Goal: Task Accomplishment & Management: Use online tool/utility

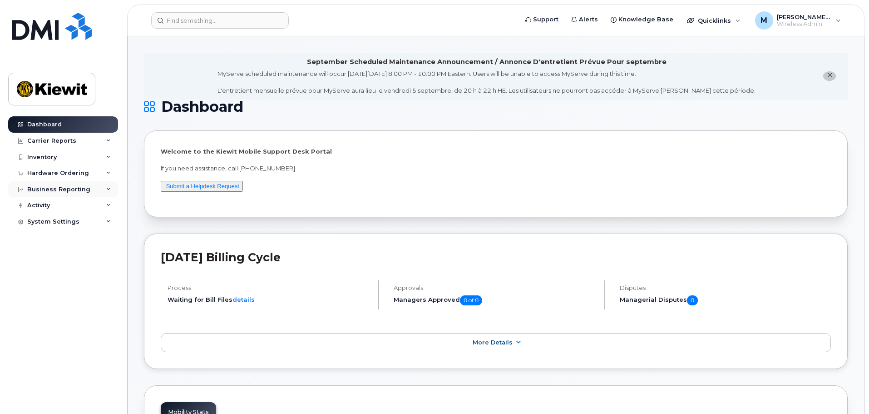
click at [71, 189] on div "Business Reporting" at bounding box center [58, 189] width 63 height 7
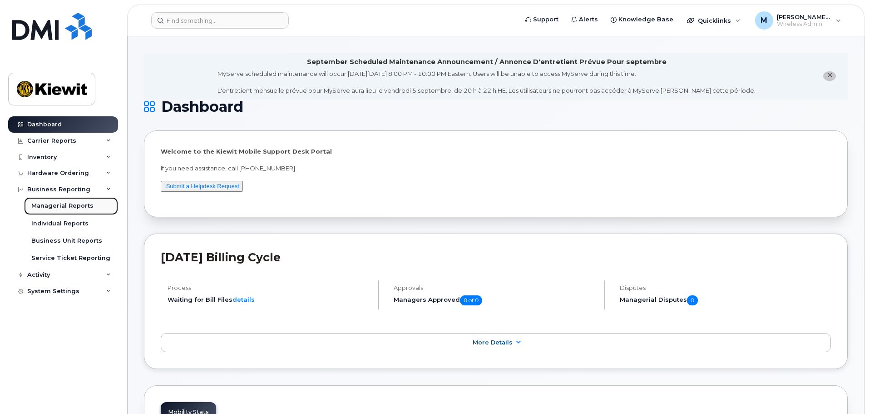
click at [70, 203] on div "Managerial Reports" at bounding box center [62, 206] width 62 height 8
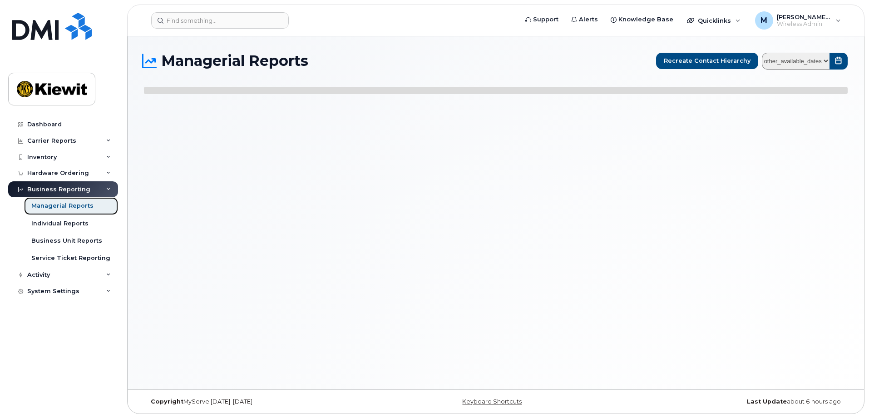
select select
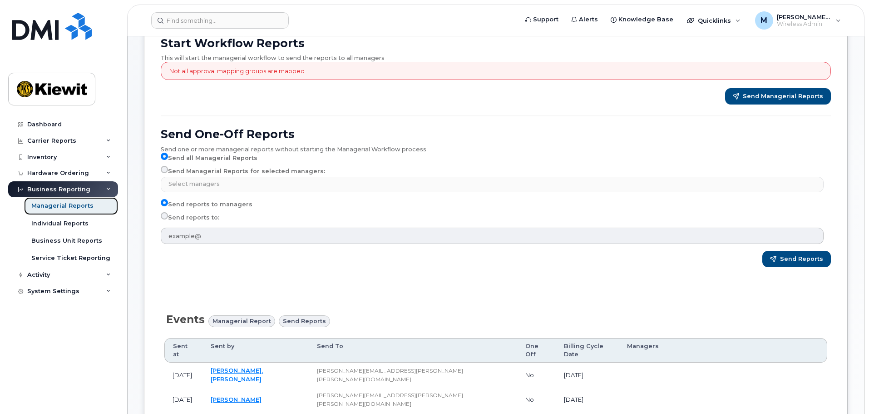
scroll to position [91, 0]
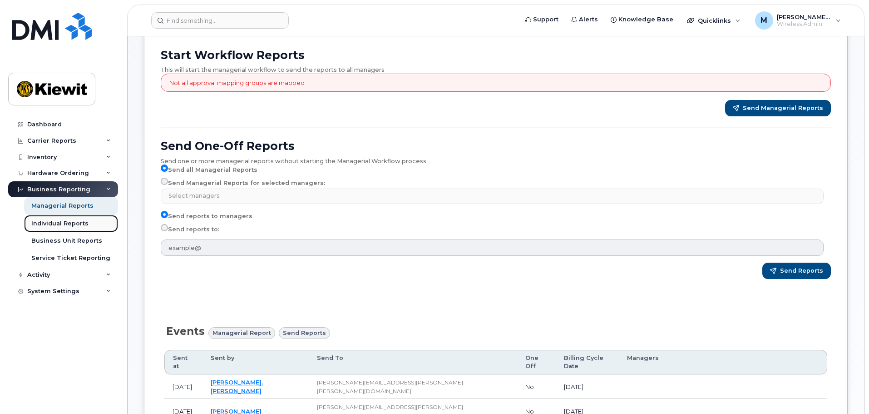
click at [60, 227] on div "Individual Reports" at bounding box center [59, 223] width 57 height 8
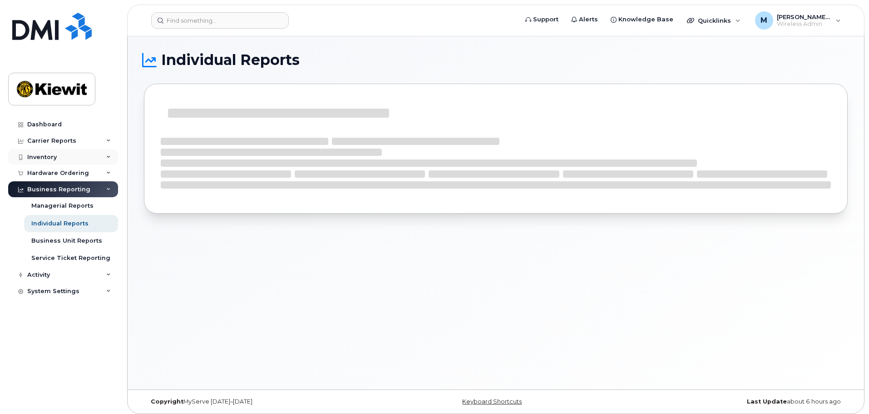
click at [72, 153] on div "Inventory" at bounding box center [63, 157] width 110 height 16
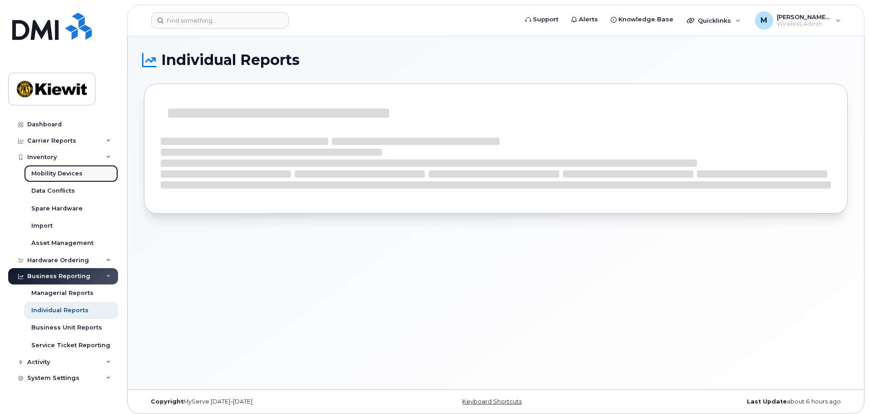
click at [65, 175] on div "Mobility Devices" at bounding box center [56, 173] width 51 height 8
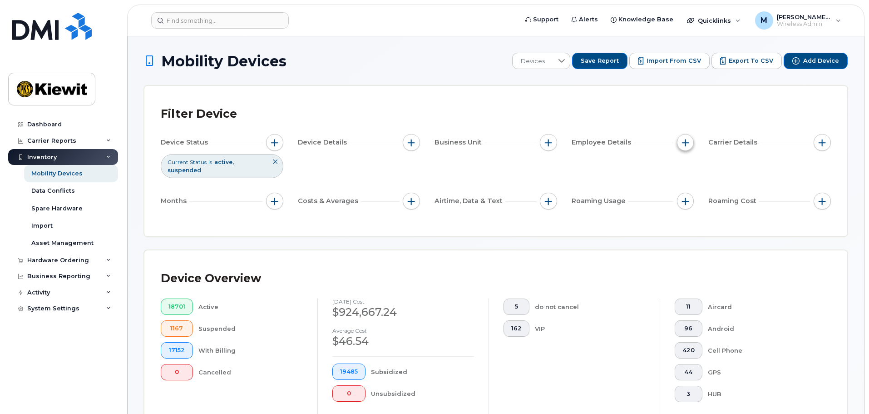
click at [688, 144] on span "button" at bounding box center [685, 142] width 7 height 7
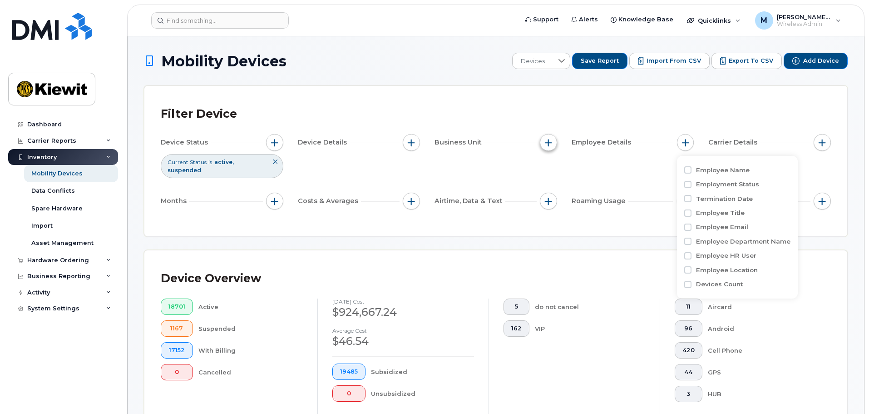
click at [555, 142] on button "button" at bounding box center [548, 142] width 17 height 17
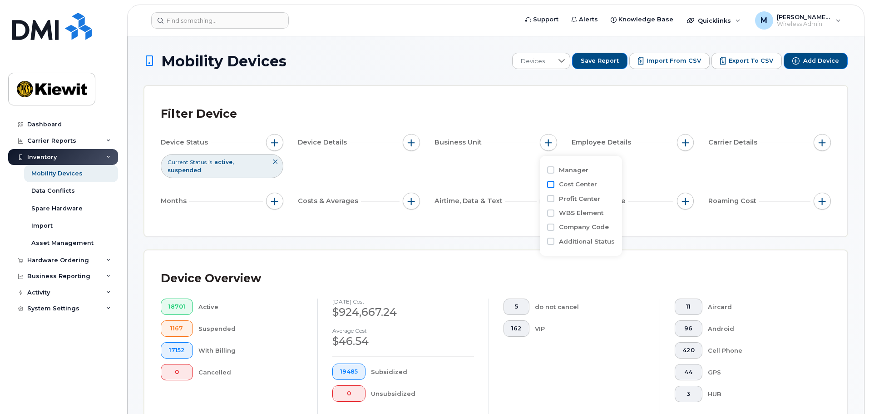
click at [547, 185] on input "Cost Center" at bounding box center [550, 184] width 7 height 7
checkbox input "true"
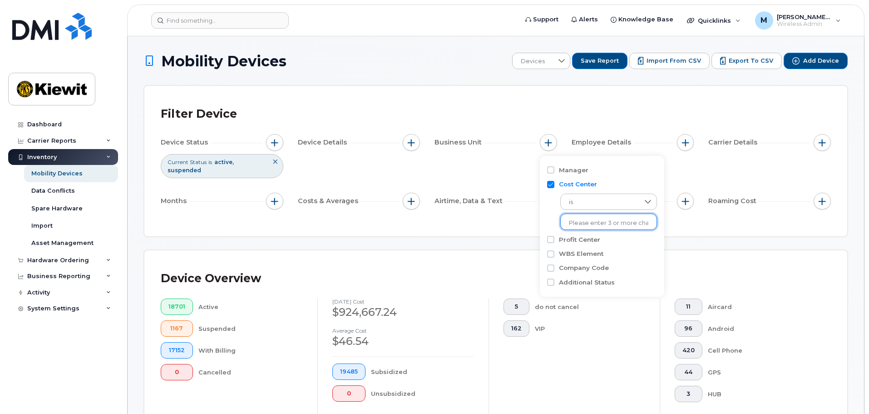
click at [616, 221] on input "text" at bounding box center [608, 223] width 79 height 8
type input "110254"
click at [615, 200] on span "is" at bounding box center [600, 202] width 79 height 16
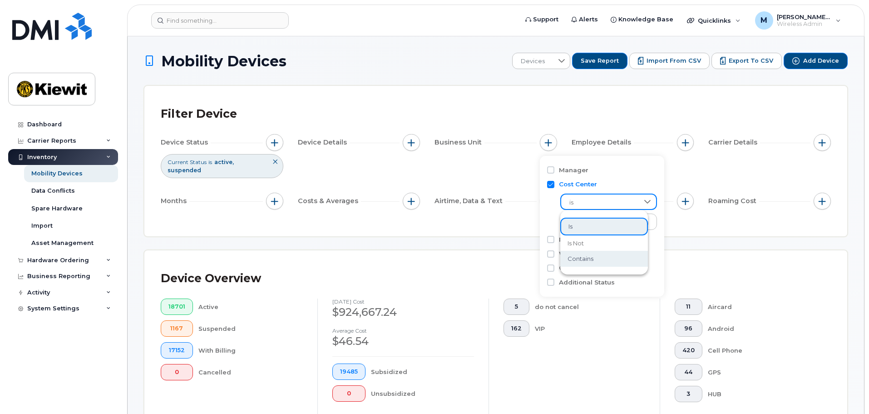
click at [606, 252] on li "contains" at bounding box center [604, 259] width 88 height 16
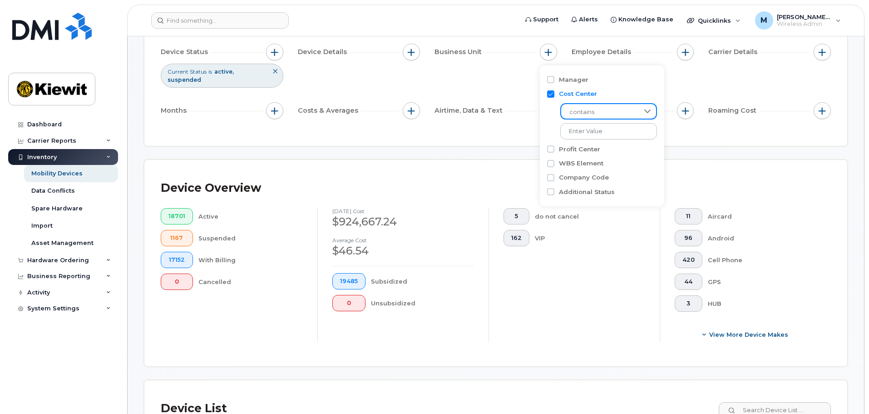
scroll to position [91, 0]
click at [619, 133] on input "text" at bounding box center [609, 131] width 98 height 16
type input "110254"
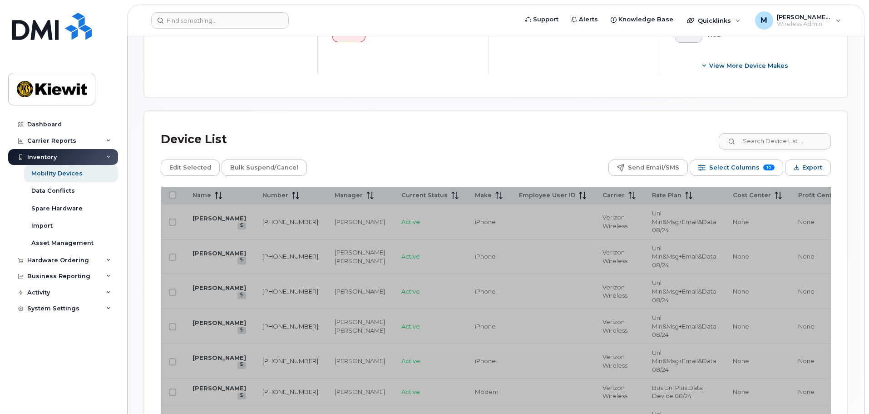
scroll to position [363, 0]
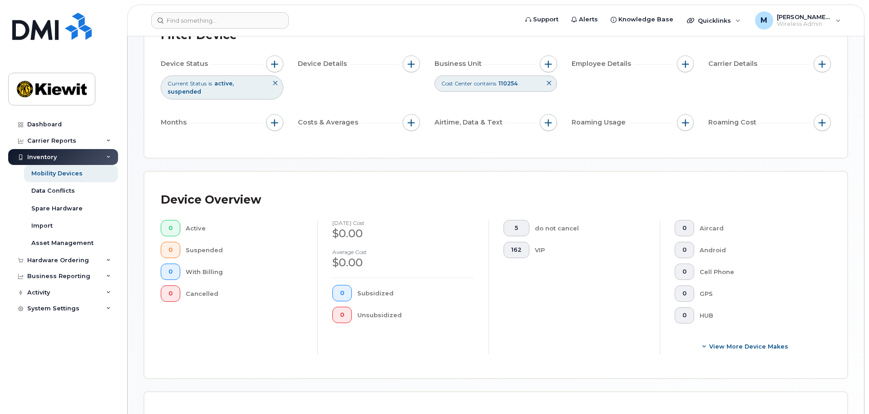
scroll to position [34, 0]
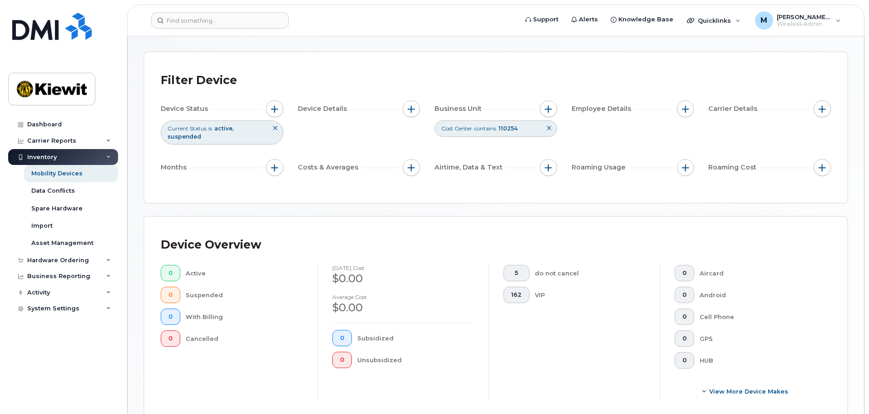
click at [544, 133] on button at bounding box center [548, 128] width 15 height 15
click at [544, 133] on div "Device Status Current Status is active suspended Device Details Business Unit C…" at bounding box center [496, 139] width 670 height 79
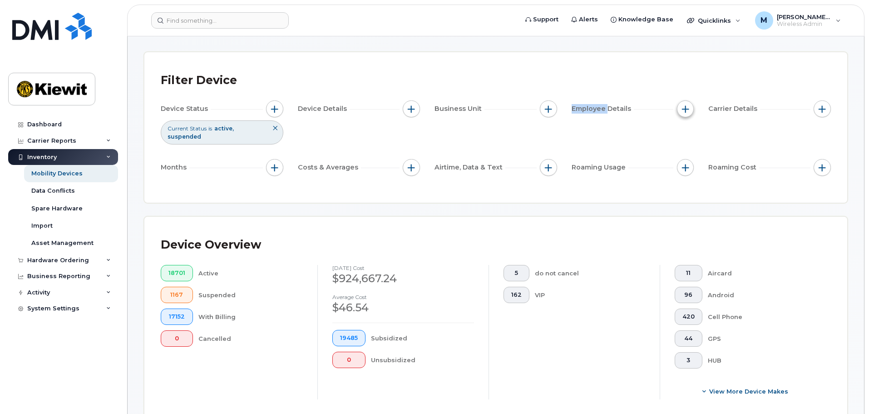
click at [684, 108] on span "button" at bounding box center [685, 108] width 7 height 7
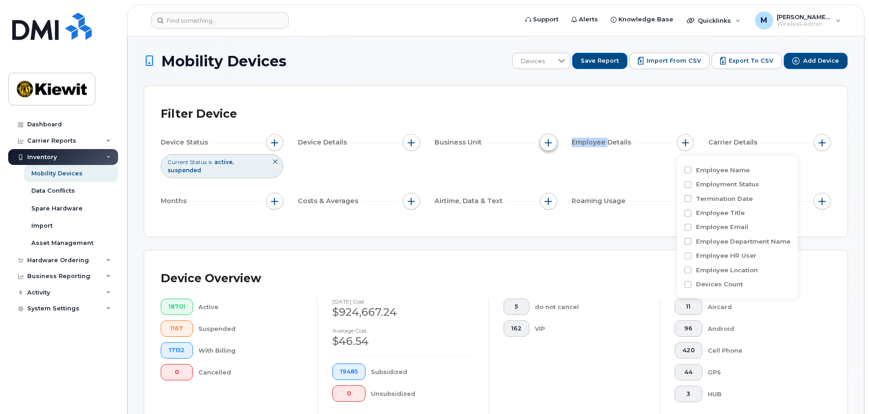
click at [541, 140] on button "button" at bounding box center [548, 142] width 17 height 17
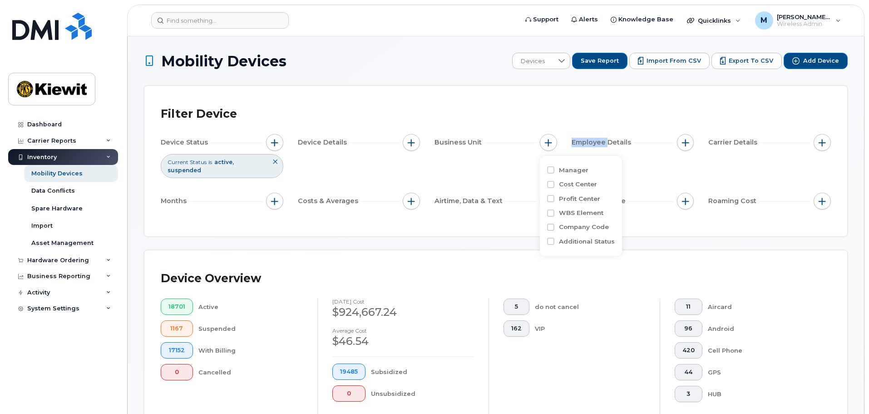
click at [554, 202] on div at bounding box center [550, 198] width 7 height 7
click at [550, 197] on input "Profit Center" at bounding box center [550, 198] width 7 height 7
click at [551, 197] on input "Profit Center" at bounding box center [550, 198] width 7 height 7
checkbox input "false"
click at [548, 212] on input "WBS Element" at bounding box center [550, 212] width 7 height 7
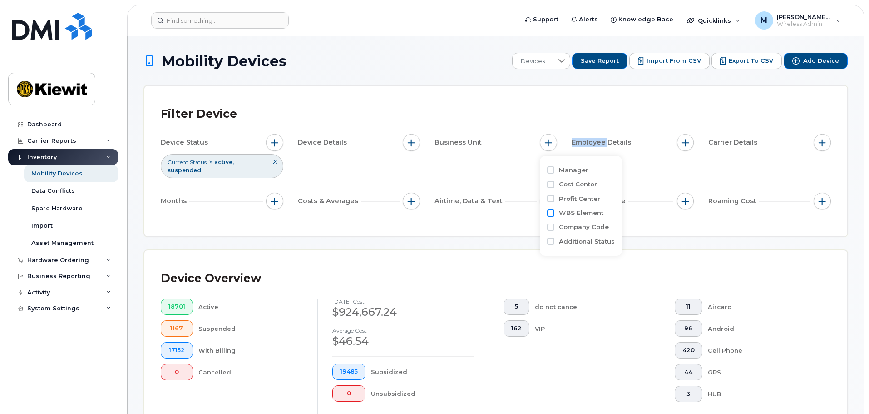
checkbox input "true"
click at [598, 228] on span "is" at bounding box center [600, 230] width 78 height 16
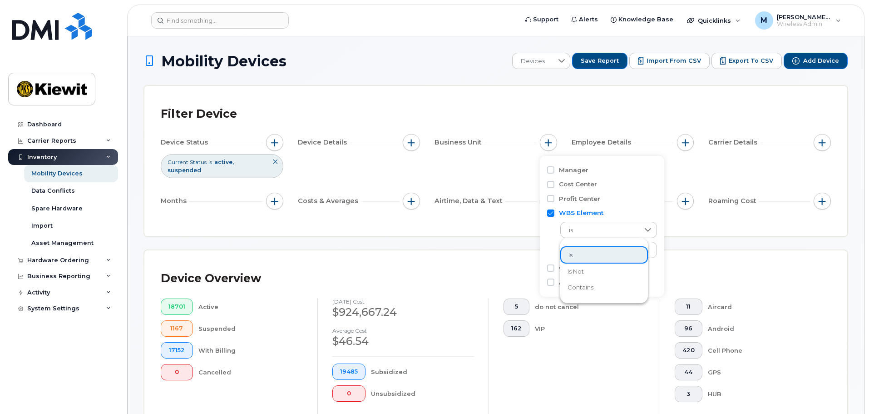
click at [594, 291] on li "contains" at bounding box center [604, 287] width 88 height 16
click at [600, 249] on input "text" at bounding box center [609, 249] width 98 height 16
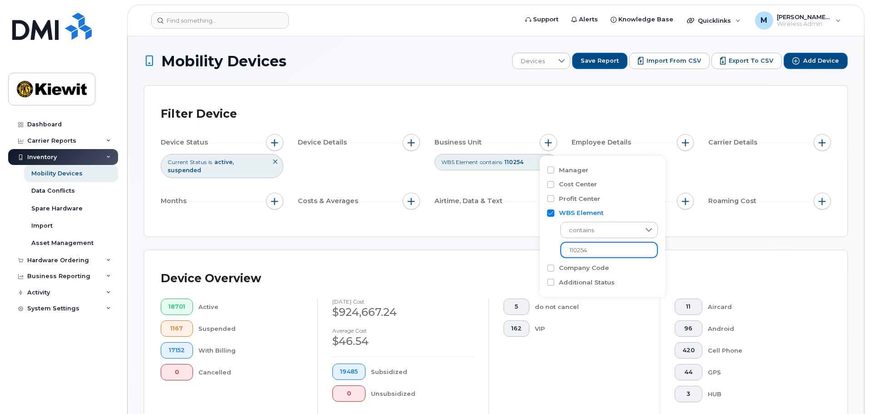
type input "110254"
click at [665, 213] on div "Filter Device Device Status Current Status is active suspended Device Details B…" at bounding box center [495, 161] width 703 height 150
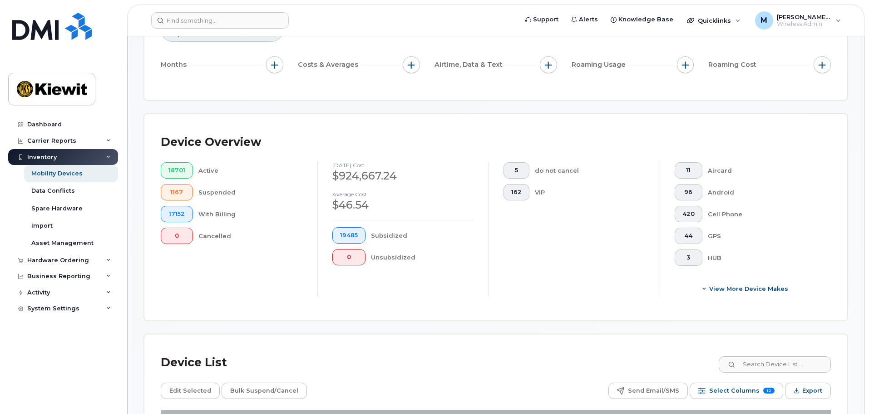
scroll to position [409, 0]
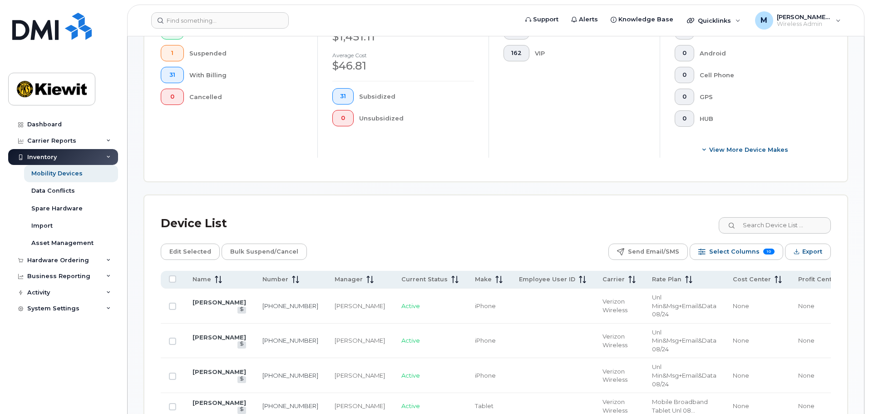
scroll to position [182, 0]
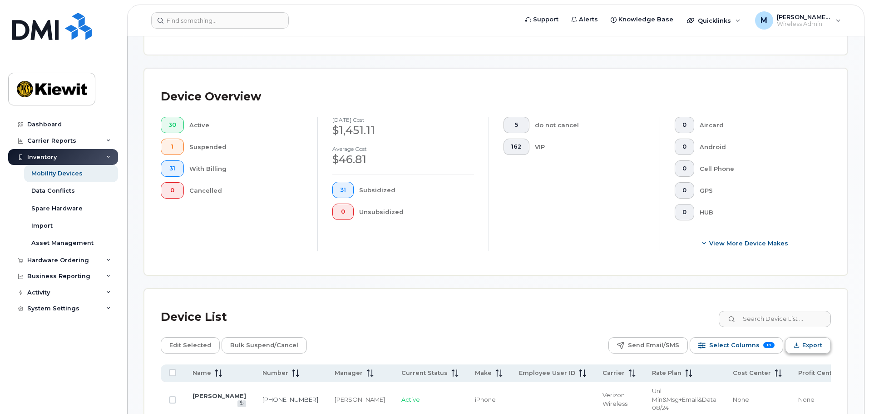
click at [794, 342] on icon "Export" at bounding box center [796, 345] width 6 height 6
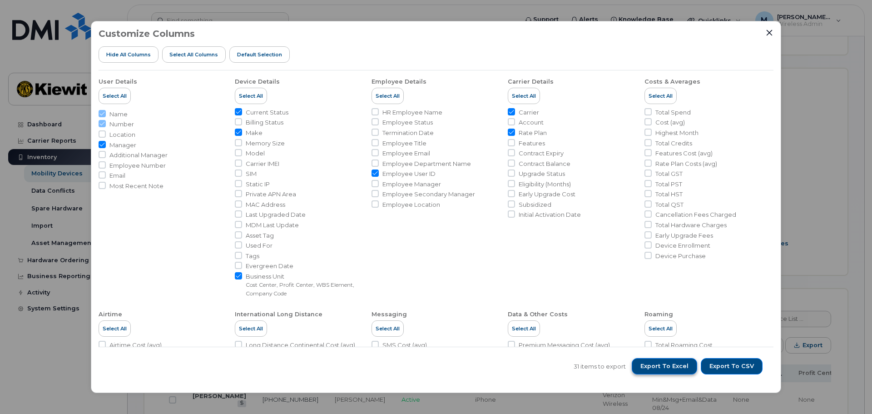
click at [687, 365] on span "Export to Excel" at bounding box center [664, 366] width 48 height 8
click at [729, 360] on button "Export to CSV" at bounding box center [731, 366] width 62 height 16
click at [752, 367] on span "Export to CSV" at bounding box center [731, 366] width 44 height 8
click at [766, 35] on icon "Close" at bounding box center [768, 32] width 7 height 7
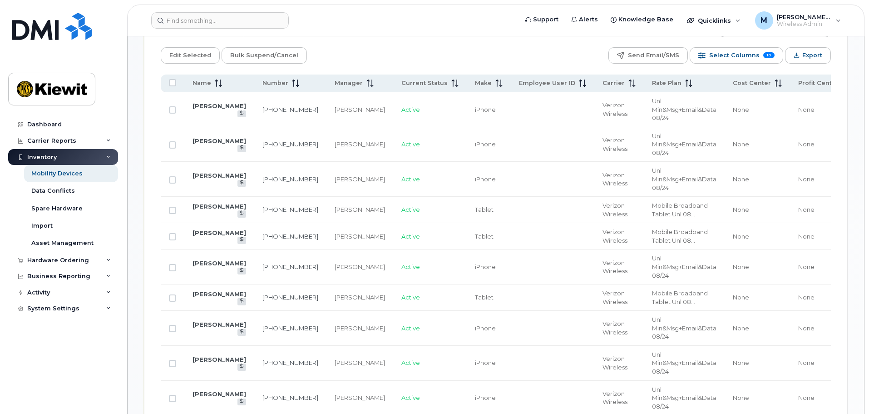
scroll to position [318, 0]
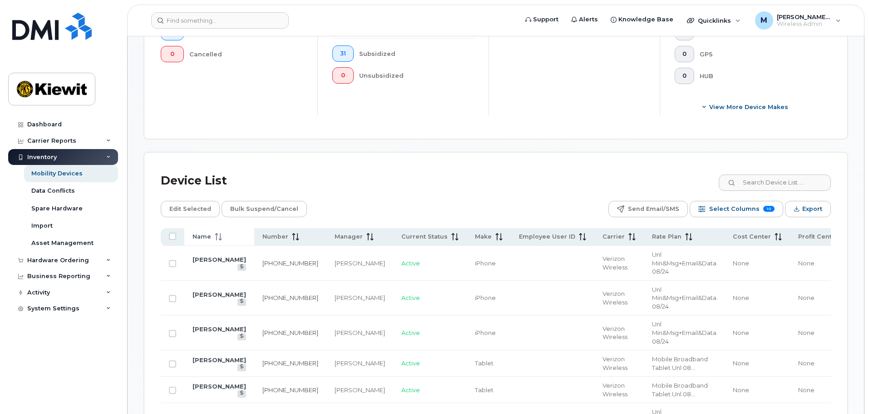
click at [209, 232] on span "Name" at bounding box center [201, 236] width 19 height 8
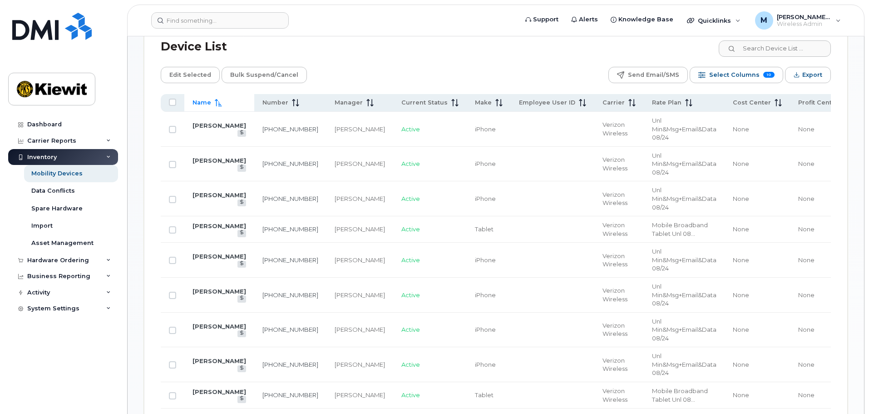
scroll to position [454, 0]
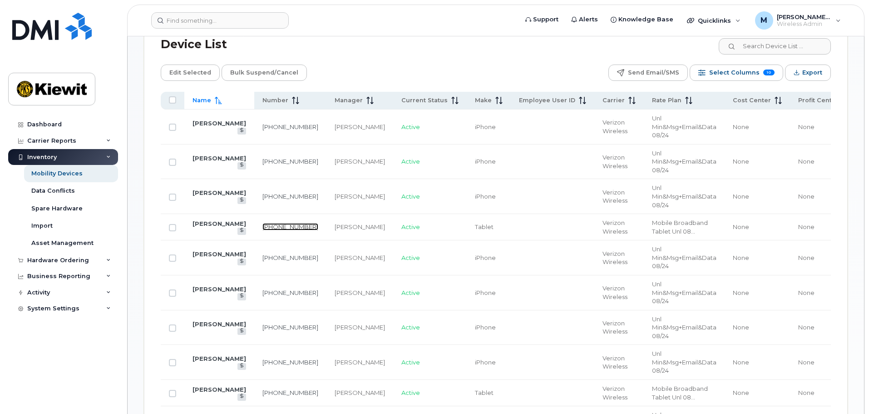
click at [262, 223] on link "[PHONE_NUMBER]" at bounding box center [290, 226] width 56 height 7
click at [262, 255] on link "[PHONE_NUMBER]" at bounding box center [290, 257] width 56 height 7
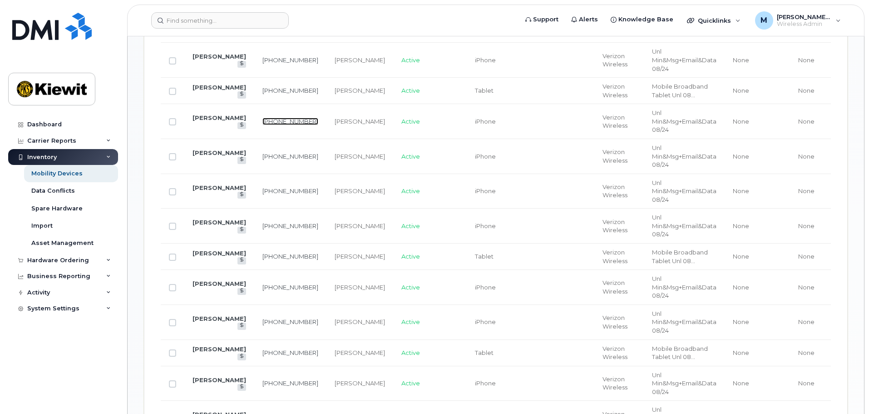
scroll to position [635, 0]
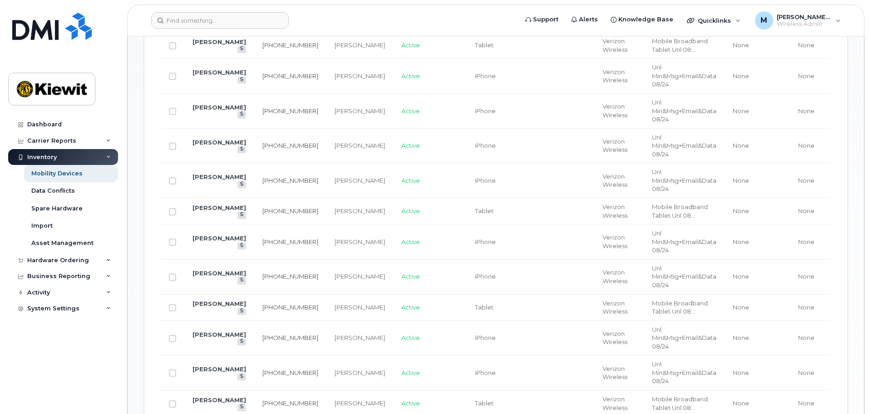
click at [254, 213] on td "[PHONE_NUMBER]" at bounding box center [290, 211] width 72 height 26
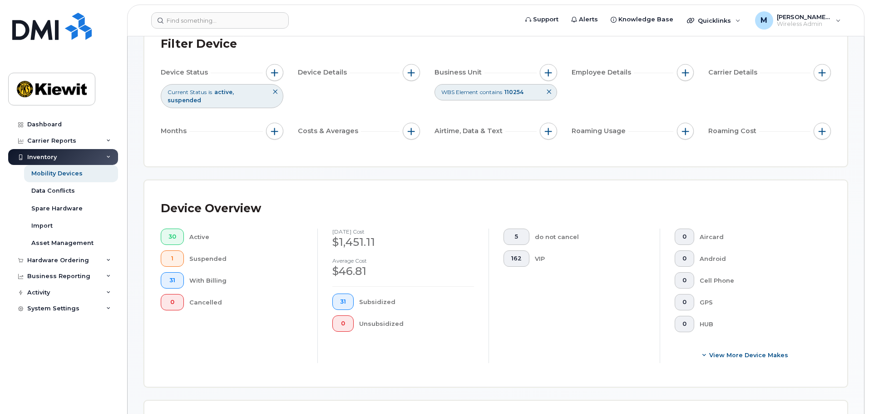
scroll to position [0, 0]
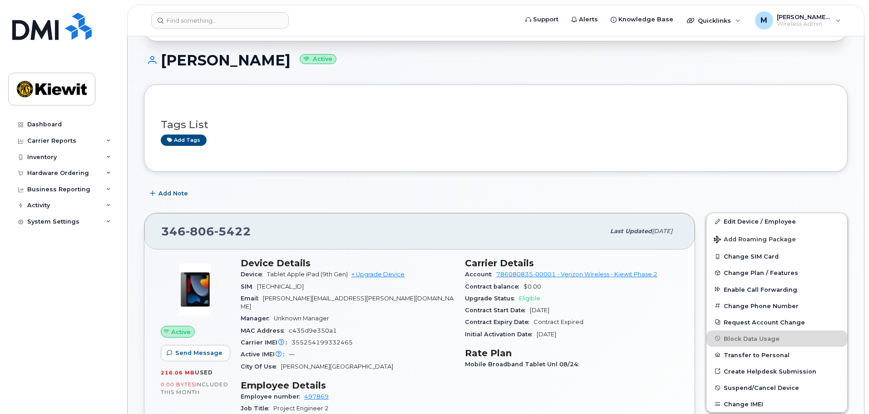
scroll to position [182, 0]
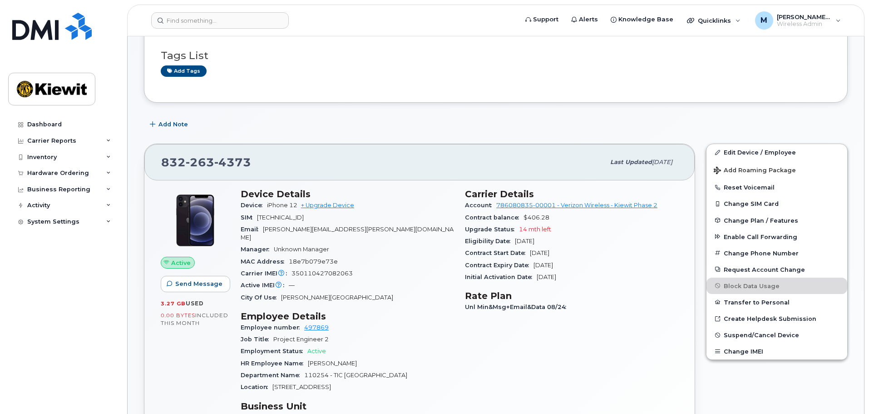
scroll to position [227, 0]
